Goal: Transaction & Acquisition: Purchase product/service

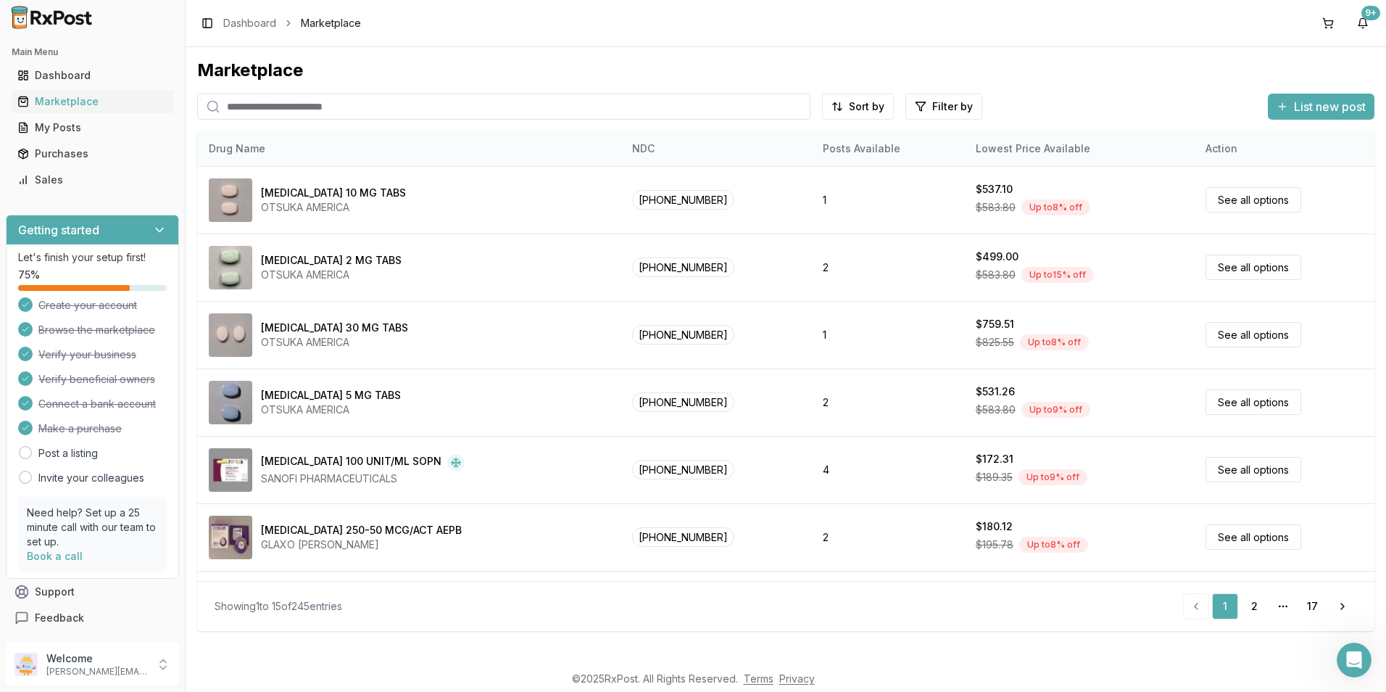
drag, startPoint x: 421, startPoint y: 157, endPoint x: 402, endPoint y: 162, distance: 19.5
click at [421, 158] on th "Drug Name" at bounding box center [408, 148] width 423 height 35
click at [252, 105] on input "search" at bounding box center [503, 107] width 613 height 26
type input "*********"
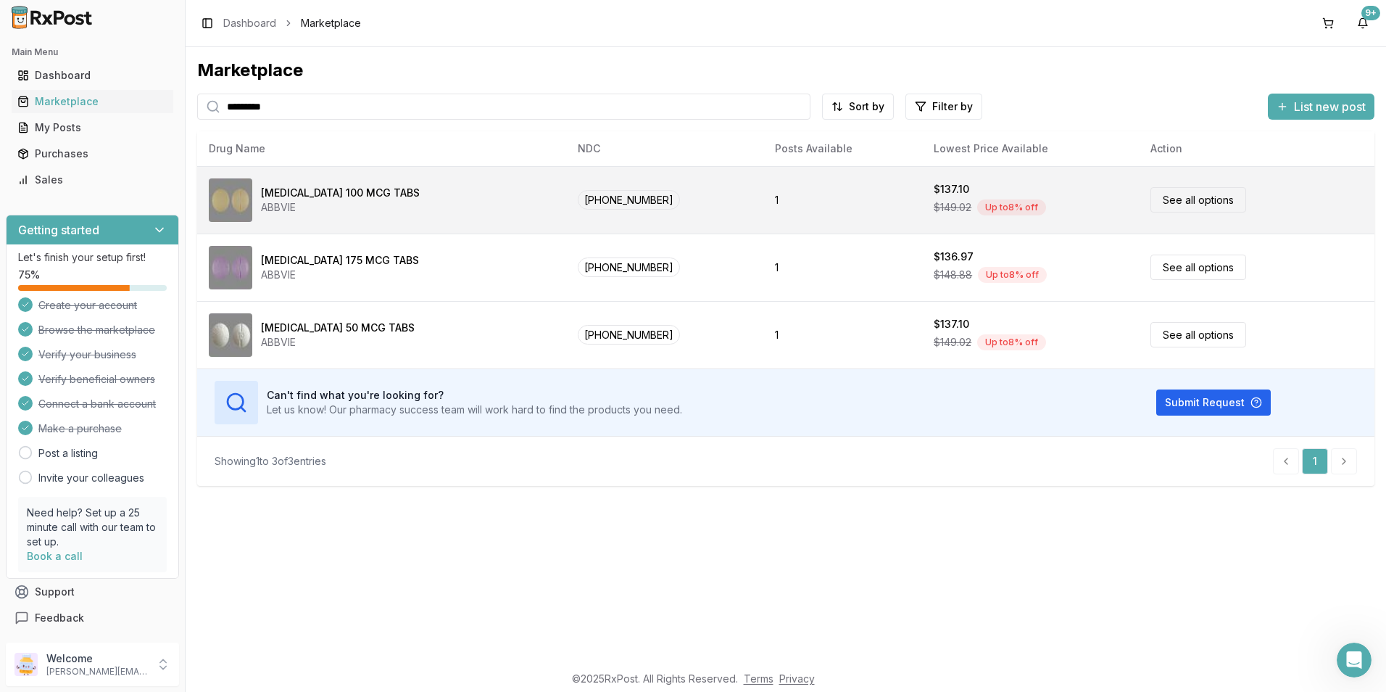
click at [991, 208] on div "Up to 8 % off" at bounding box center [1011, 207] width 69 height 16
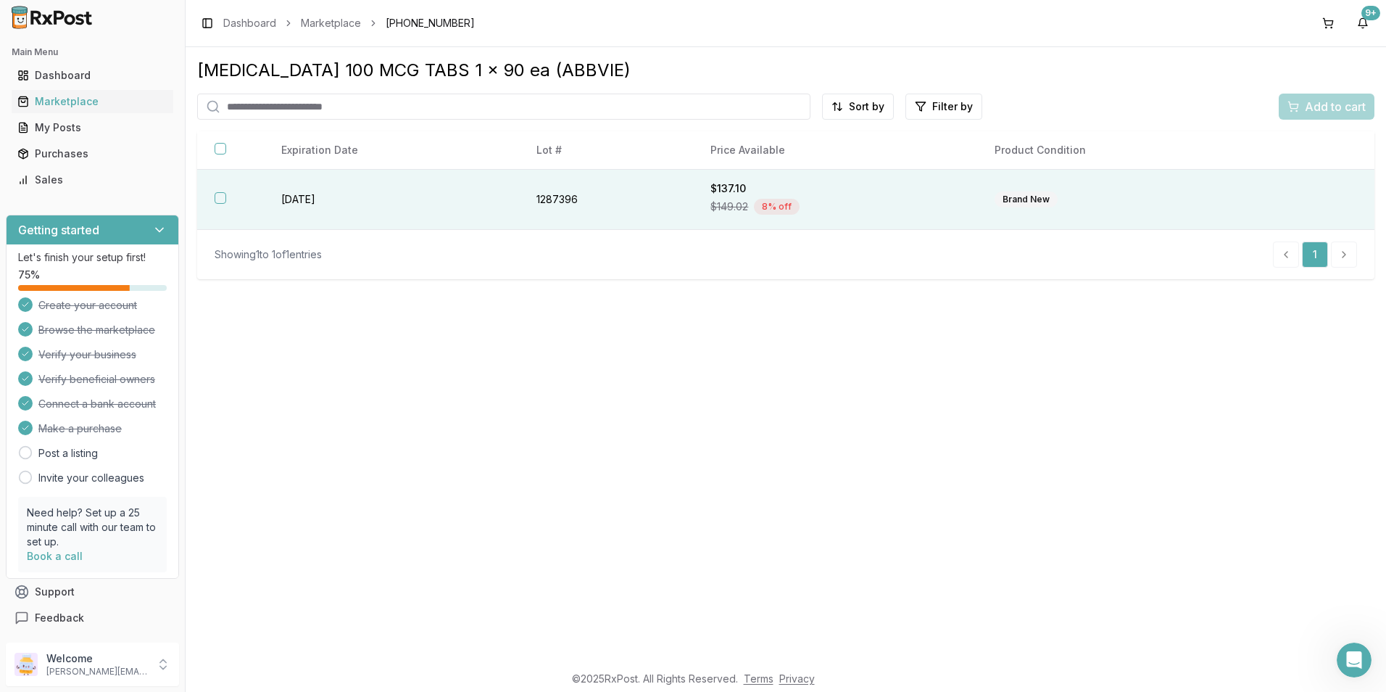
click at [213, 199] on th at bounding box center [230, 200] width 67 height 60
click at [1301, 112] on div "Add to cart" at bounding box center [1327, 106] width 78 height 17
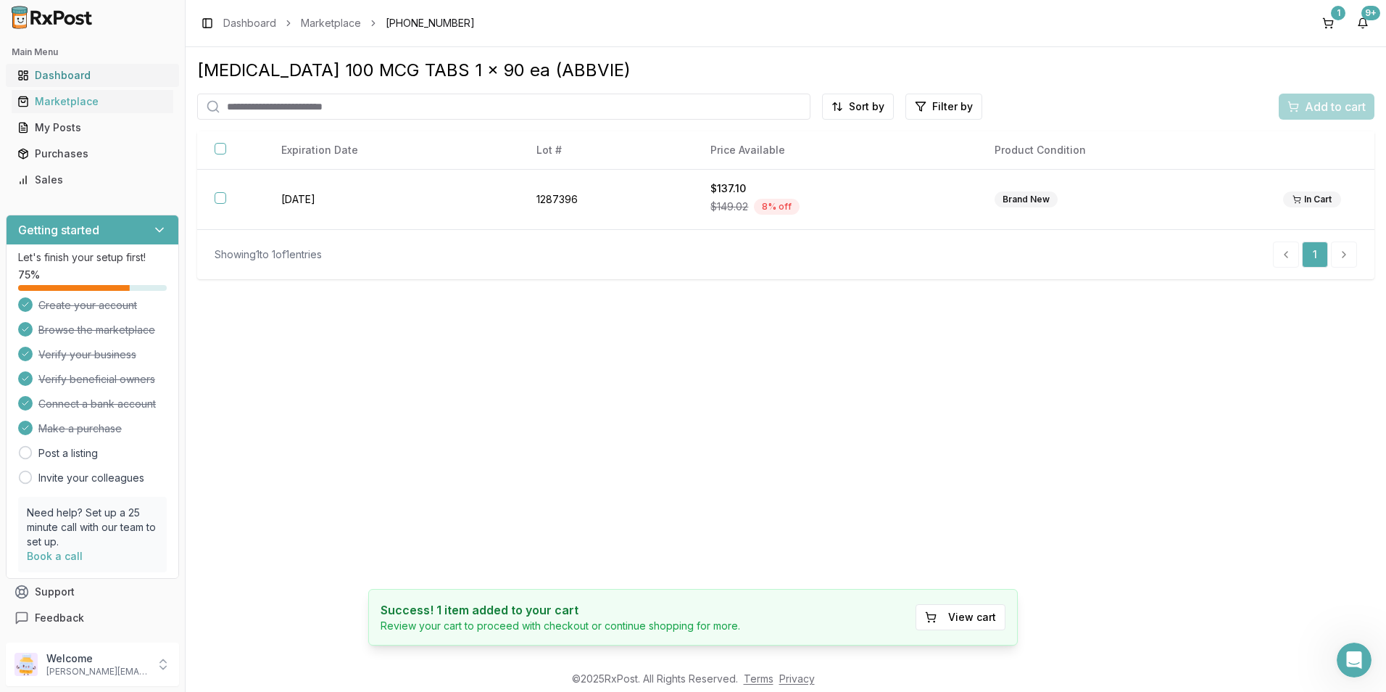
click at [89, 77] on div "Dashboard" at bounding box center [92, 75] width 150 height 14
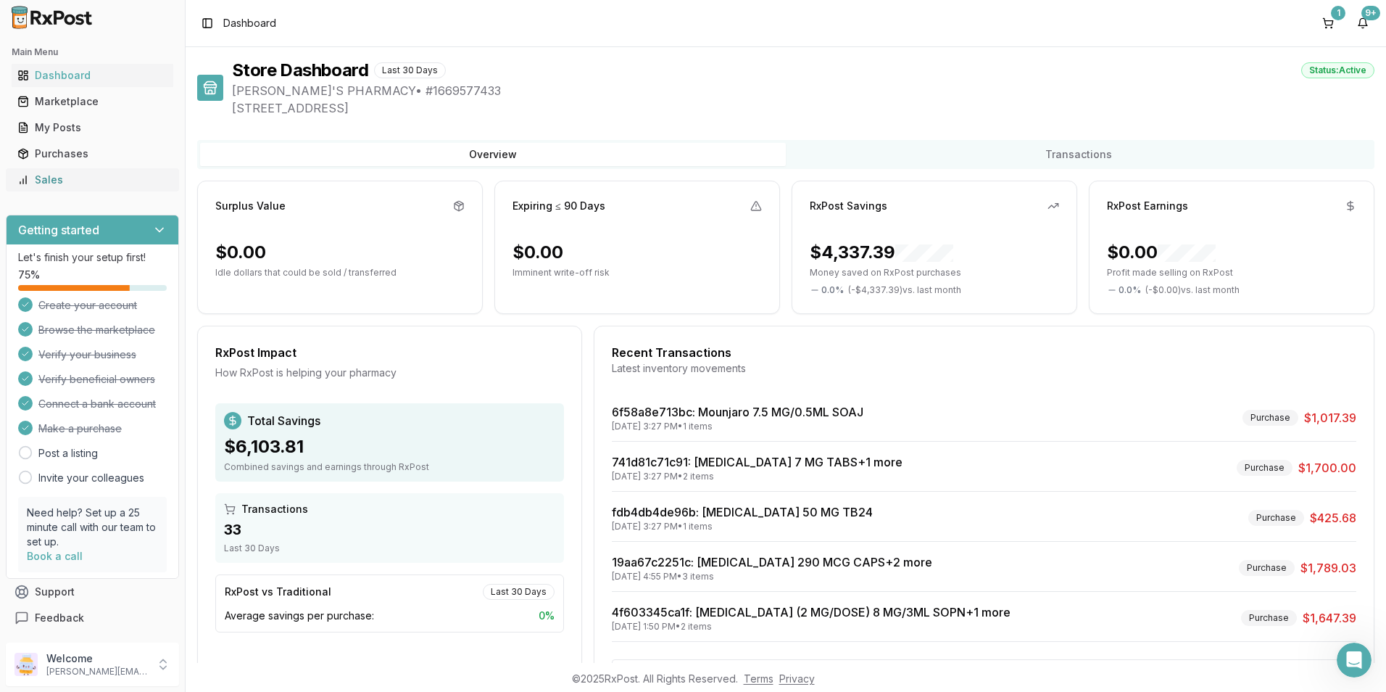
click at [6, 64] on button "Dashboard" at bounding box center [92, 75] width 173 height 23
